Goal: Use online tool/utility: Utilize a website feature to perform a specific function

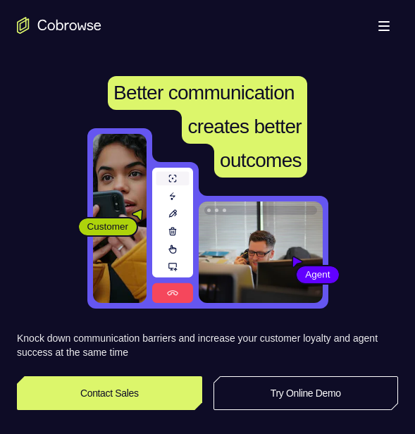
scroll to position [282, 0]
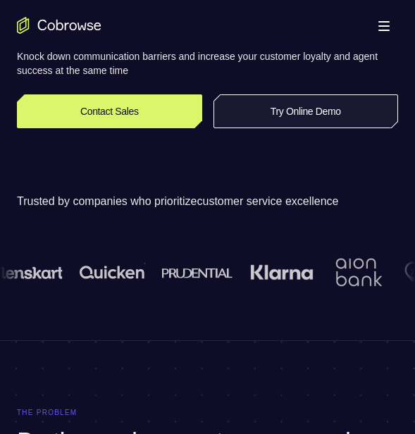
click at [338, 103] on link "Try Online Demo" at bounding box center [306, 111] width 185 height 34
click at [338, 106] on link "Try Online Demo" at bounding box center [306, 111] width 185 height 34
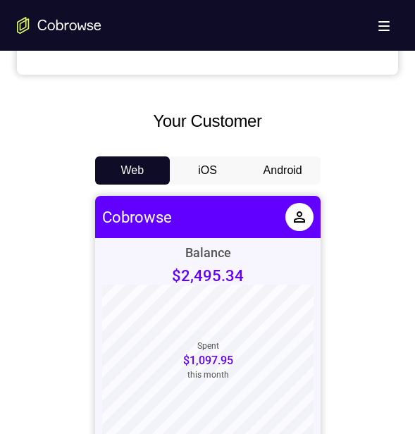
click at [291, 164] on button "Android" at bounding box center [282, 171] width 75 height 28
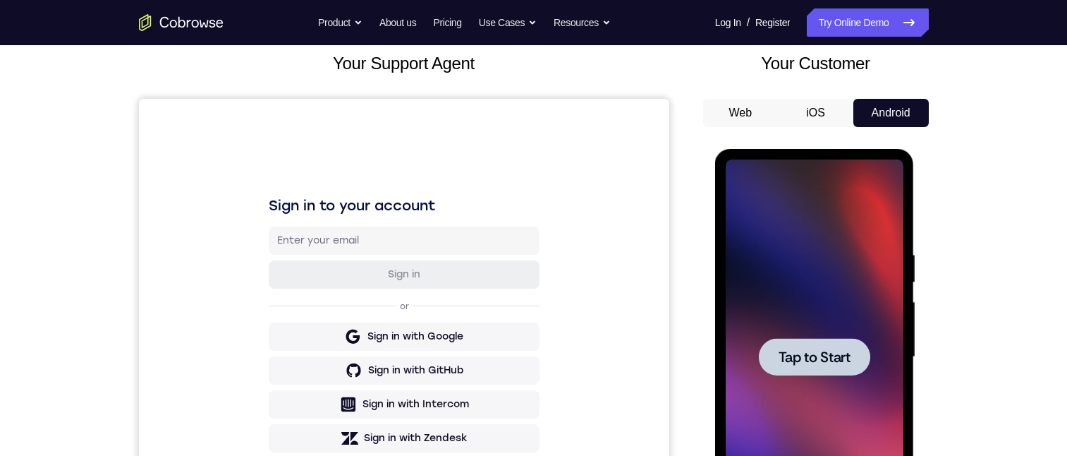
scroll to position [226, 0]
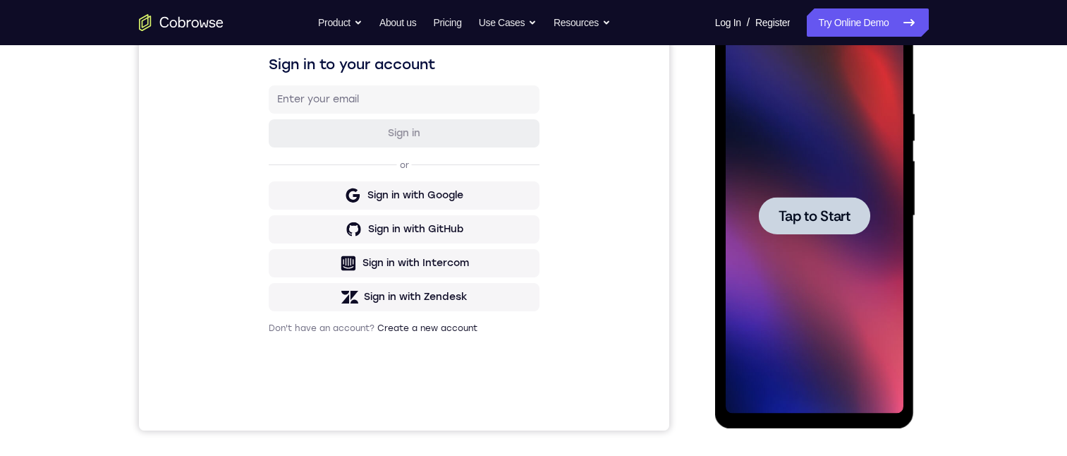
click at [415, 214] on span "Tap to Start" at bounding box center [814, 216] width 72 height 14
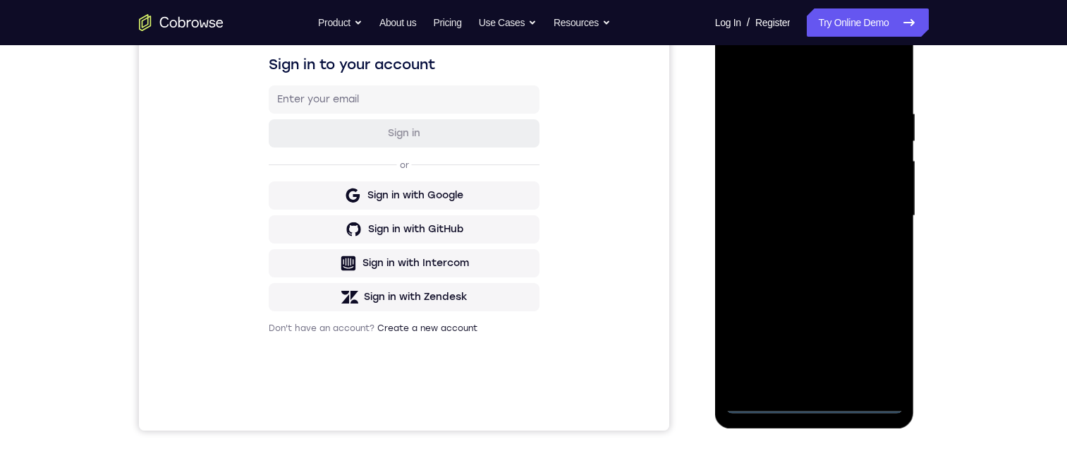
click at [415, 398] on div at bounding box center [815, 215] width 178 height 395
drag, startPoint x: 847, startPoint y: 407, endPoint x: 849, endPoint y: 385, distance: 22.0
click at [415, 385] on div at bounding box center [815, 215] width 178 height 395
click at [415, 398] on div at bounding box center [815, 215] width 178 height 395
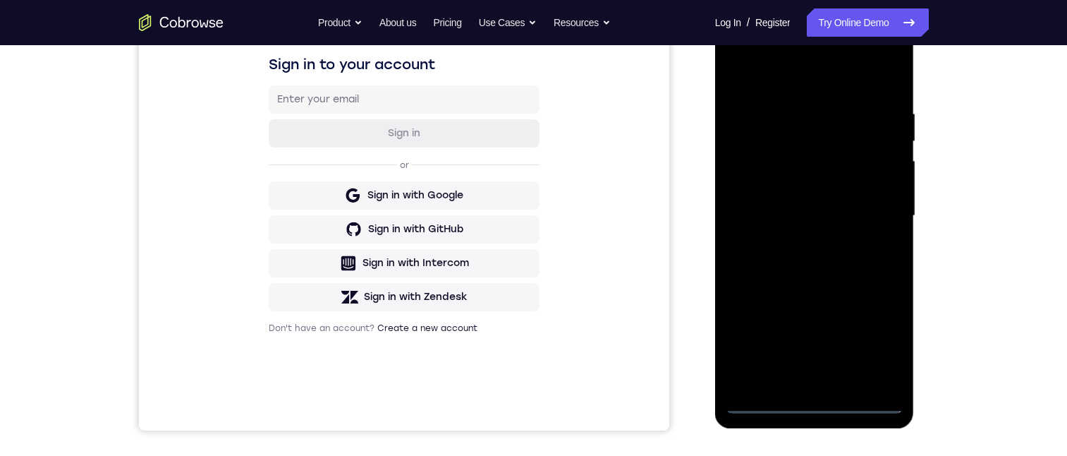
drag, startPoint x: 811, startPoint y: 398, endPoint x: 824, endPoint y: 404, distance: 14.2
click at [415, 397] on div at bounding box center [815, 215] width 178 height 395
click at [415, 331] on div at bounding box center [815, 215] width 178 height 395
click at [415, 44] on div at bounding box center [815, 215] width 178 height 395
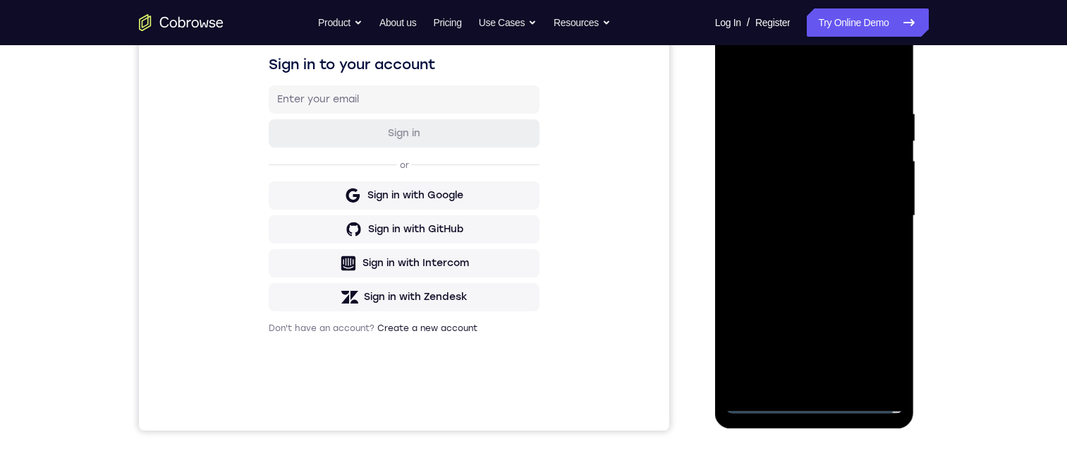
scroll to position [155, 0]
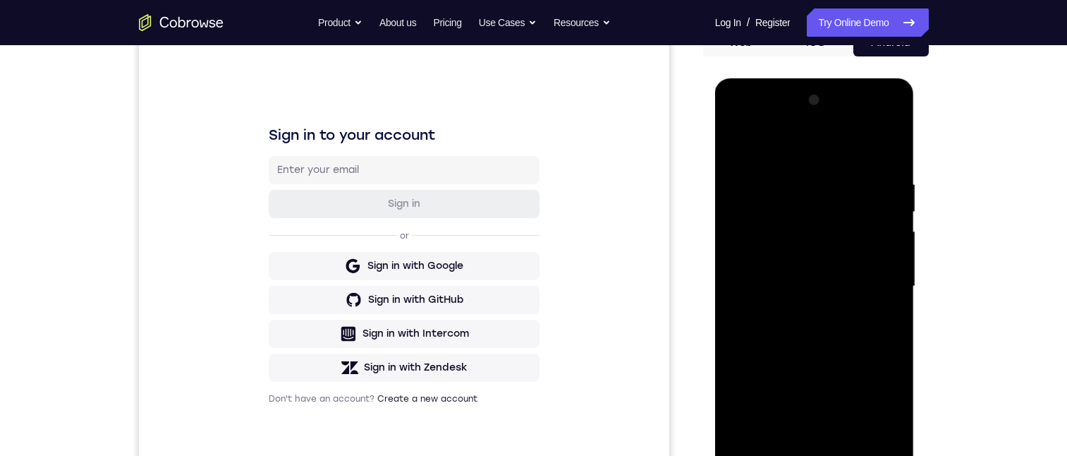
click at [415, 203] on div at bounding box center [815, 286] width 178 height 395
click at [415, 198] on div at bounding box center [815, 286] width 178 height 395
click at [415, 343] on div at bounding box center [815, 286] width 178 height 395
click at [415, 280] on div at bounding box center [815, 286] width 178 height 395
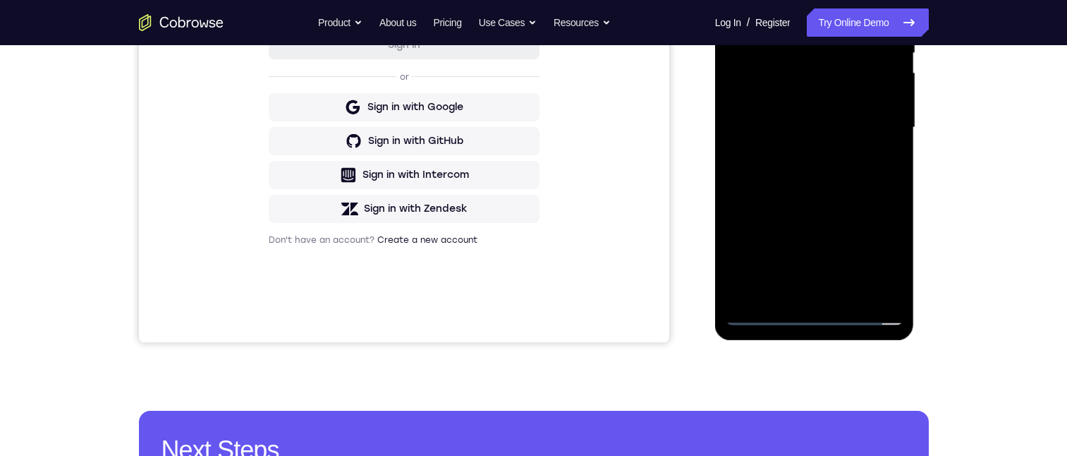
scroll to position [367, 0]
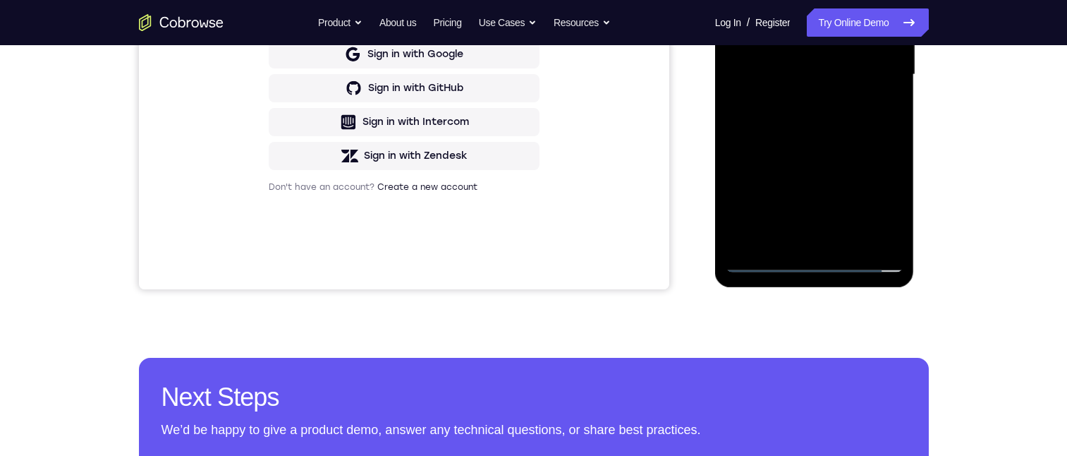
click at [415, 210] on div at bounding box center [815, 74] width 178 height 395
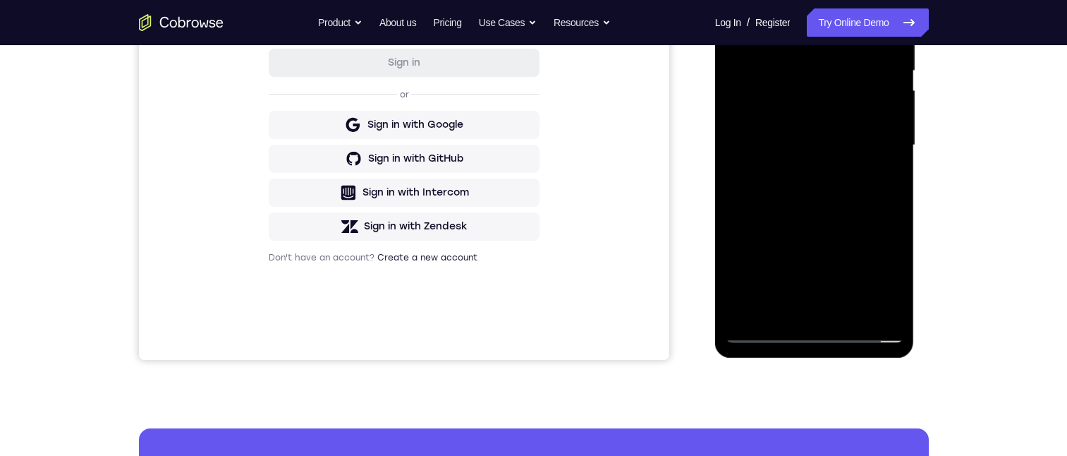
scroll to position [292, 0]
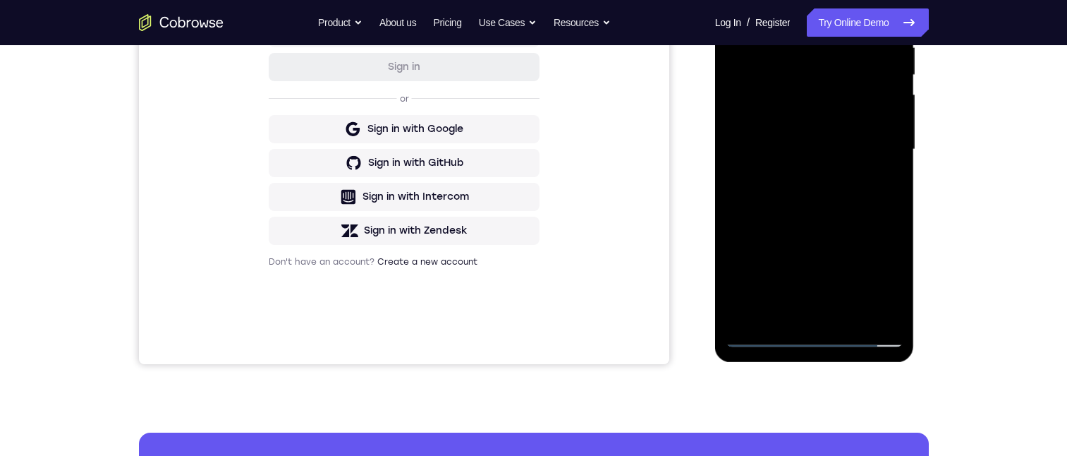
click at [415, 285] on div at bounding box center [815, 149] width 178 height 395
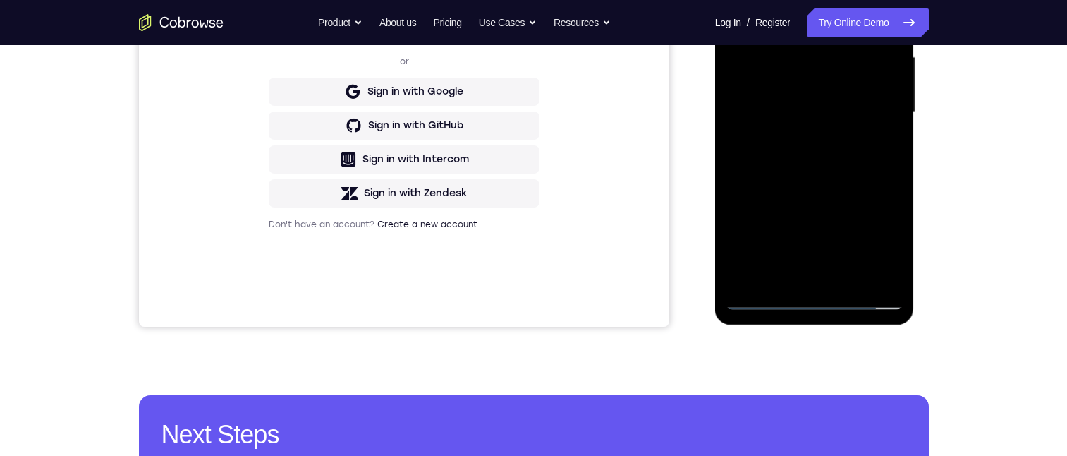
scroll to position [155, 0]
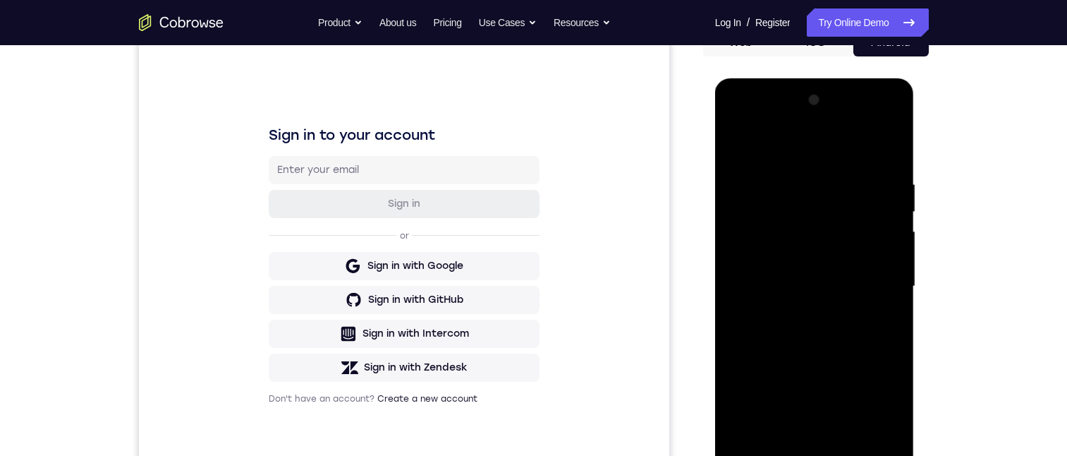
click at [415, 434] on div at bounding box center [815, 286] width 178 height 395
click at [415, 121] on div at bounding box center [815, 286] width 178 height 395
click at [415, 274] on div at bounding box center [815, 286] width 178 height 395
click at [415, 434] on div at bounding box center [815, 286] width 178 height 395
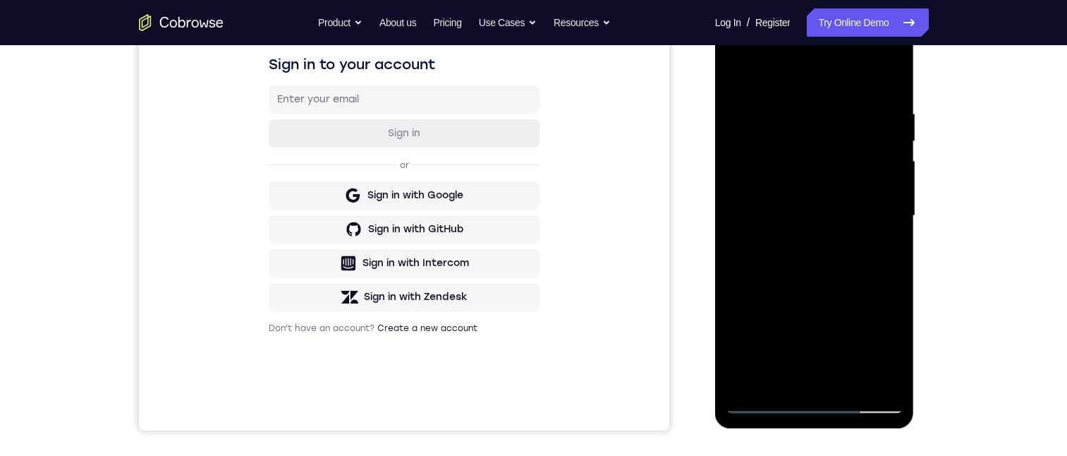
click at [415, 197] on div at bounding box center [815, 215] width 178 height 395
click at [415, 183] on div at bounding box center [815, 215] width 178 height 395
click at [415, 214] on div at bounding box center [815, 215] width 178 height 395
click at [415, 255] on div at bounding box center [815, 215] width 178 height 395
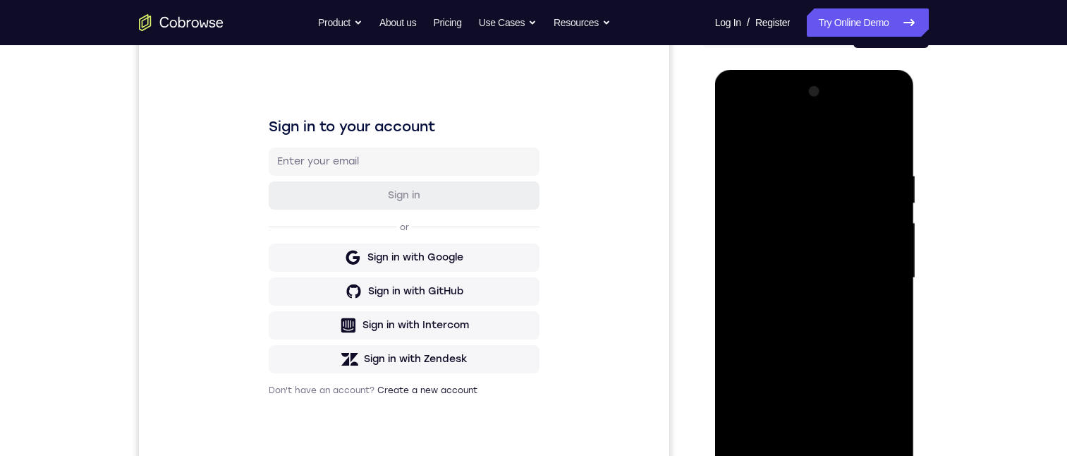
scroll to position [85, 0]
